Goal: Entertainment & Leisure: Consume media (video, audio)

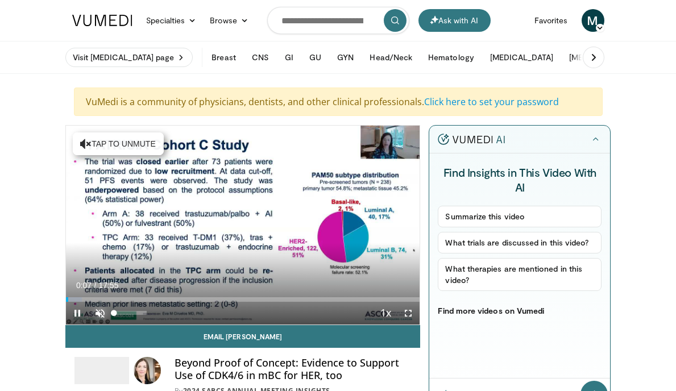
click at [100, 313] on span "Video Player" at bounding box center [100, 313] width 23 height 23
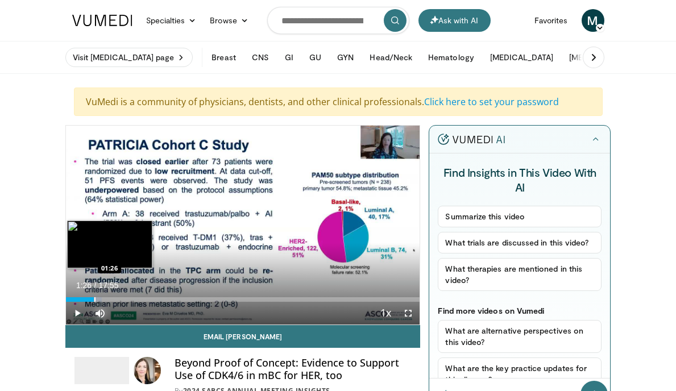
drag, startPoint x: 71, startPoint y: 299, endPoint x: 94, endPoint y: 300, distance: 22.8
click at [94, 300] on div "Progress Bar" at bounding box center [94, 300] width 1 height 5
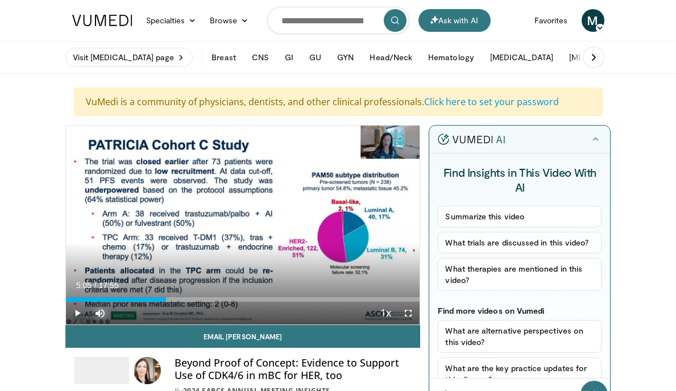
drag, startPoint x: 132, startPoint y: 299, endPoint x: 166, endPoint y: 306, distance: 34.2
click at [0, 0] on div "Progress Bar" at bounding box center [0, 0] width 0 height 0
drag, startPoint x: 167, startPoint y: 301, endPoint x: 221, endPoint y: 303, distance: 53.5
click at [221, 303] on video-js "**********" at bounding box center [243, 225] width 354 height 199
drag, startPoint x: 168, startPoint y: 300, endPoint x: 215, endPoint y: 303, distance: 47.3
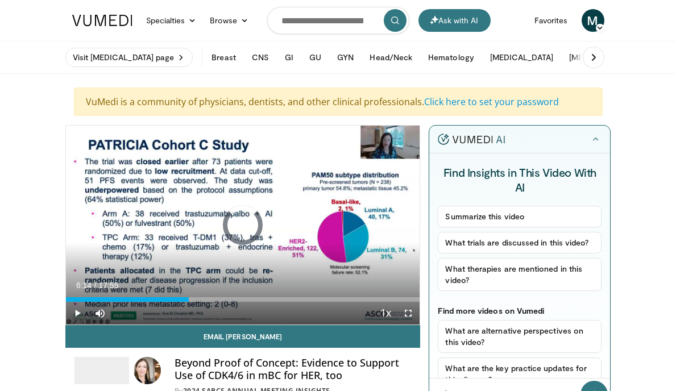
click at [216, 303] on div "Current Time 6:14 / Duration 17:55 Play Skip Backward Skip Forward Mute 0% Load…" at bounding box center [243, 313] width 354 height 23
drag, startPoint x: 220, startPoint y: 300, endPoint x: 286, endPoint y: 302, distance: 66.6
click at [286, 302] on div "Current Time 8:55 / Duration 17:55 Play Skip Backward Skip Forward Mute 0% Load…" at bounding box center [243, 313] width 354 height 23
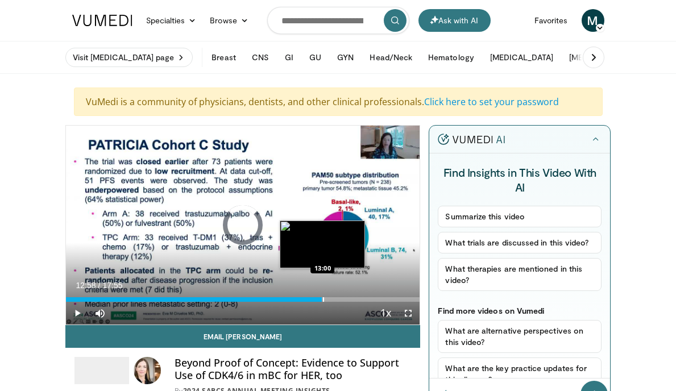
drag, startPoint x: 294, startPoint y: 300, endPoint x: 323, endPoint y: 301, distance: 29.0
click at [323, 301] on div "Progress Bar" at bounding box center [323, 300] width 1 height 5
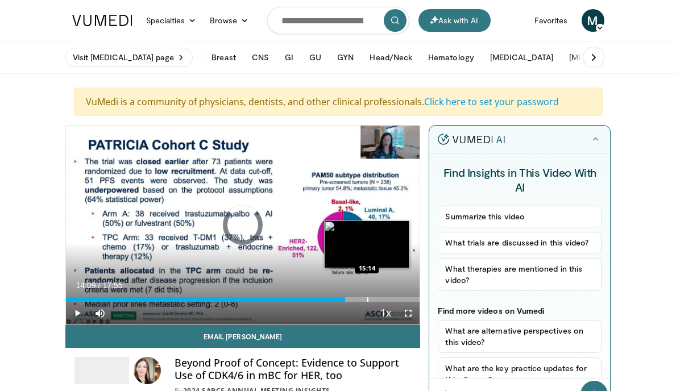
drag, startPoint x: 325, startPoint y: 299, endPoint x: 367, endPoint y: 300, distance: 42.7
click at [367, 300] on div "Progress Bar" at bounding box center [367, 300] width 1 height 5
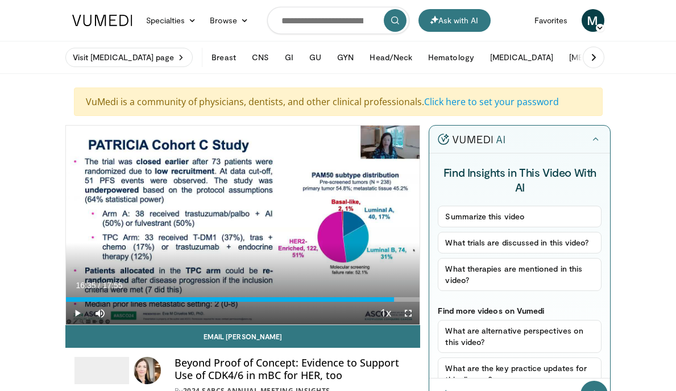
drag, startPoint x: 370, startPoint y: 301, endPoint x: 374, endPoint y: 312, distance: 12.3
click at [394, 302] on div "Current Time 16:35 / Duration 17:55 Play Skip Backward Skip Forward Mute 0% Loa…" at bounding box center [243, 313] width 354 height 23
